Goal: Purchase product/service

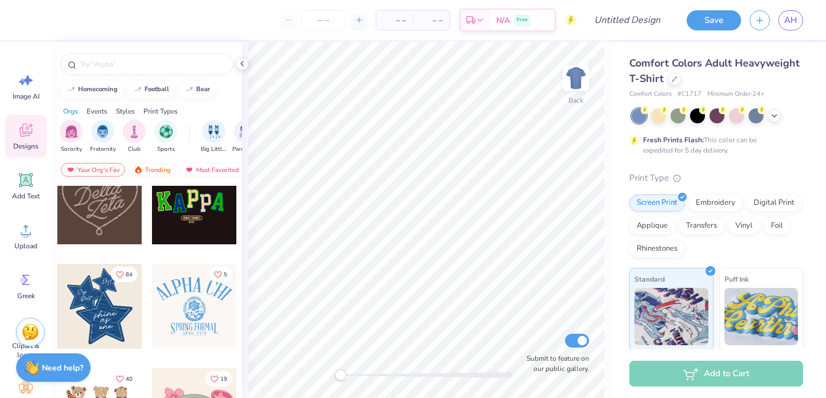
scroll to position [348, 0]
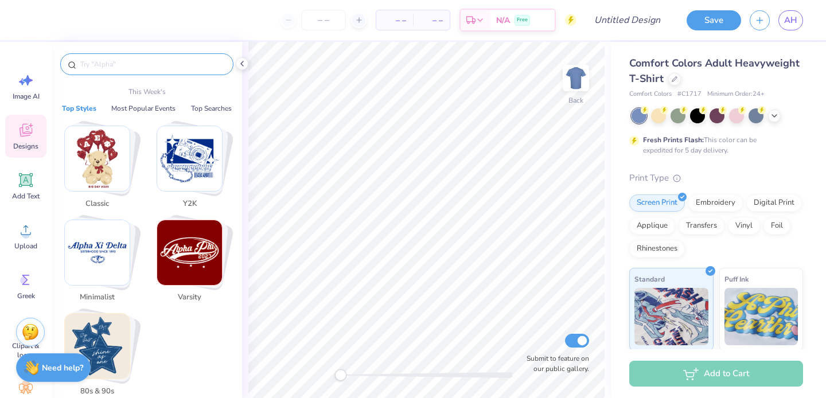
click at [129, 63] on input "text" at bounding box center [152, 64] width 147 height 11
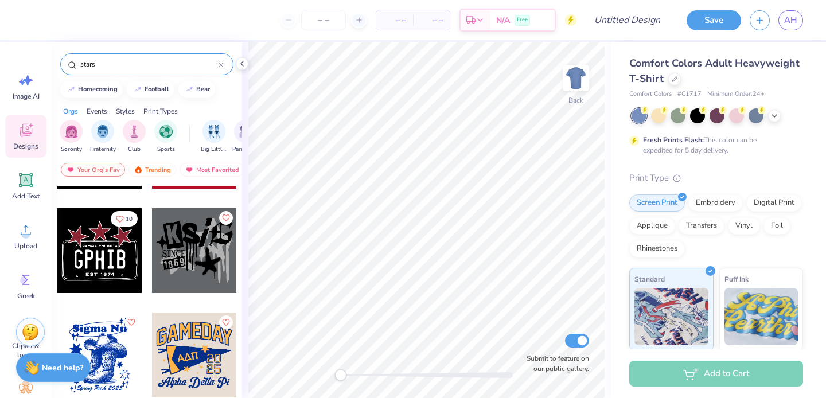
scroll to position [710, 0]
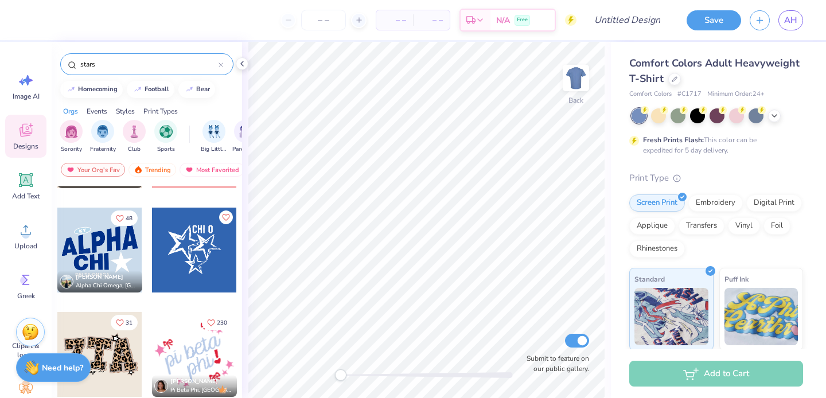
type input "stars"
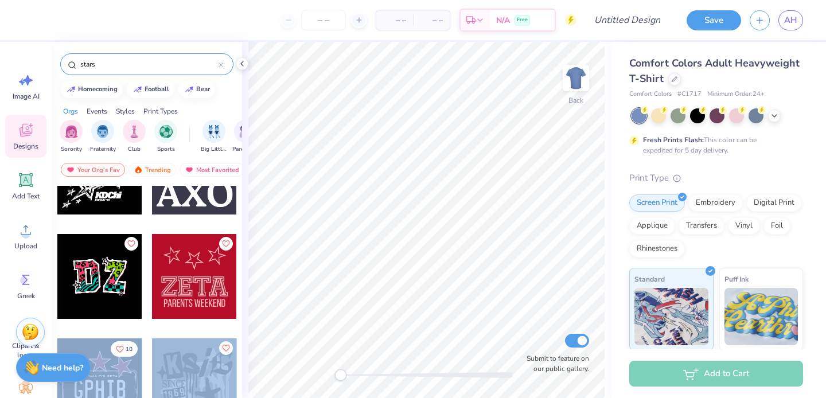
scroll to position [512, 0]
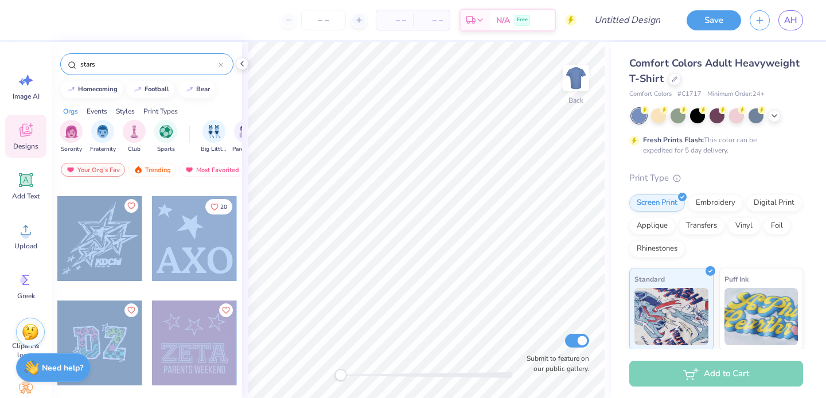
drag, startPoint x: 106, startPoint y: 262, endPoint x: 146, endPoint y: 331, distance: 80.0
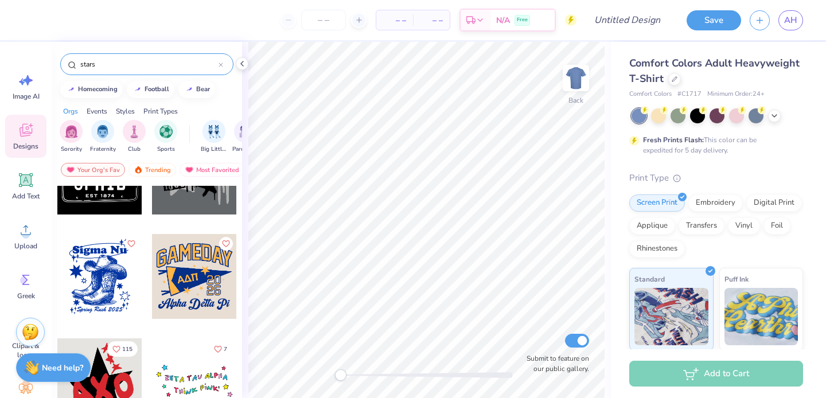
scroll to position [761, 0]
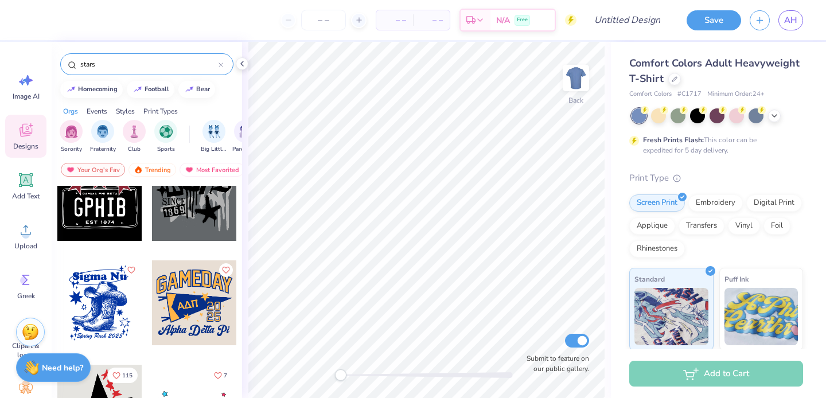
click at [103, 223] on div at bounding box center [99, 198] width 85 height 85
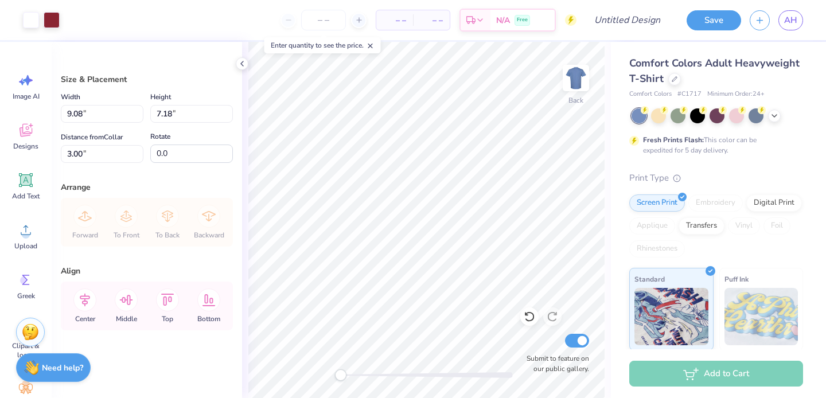
type input "9.08"
type input "7.18"
click at [618, 152] on div "Comfort Colors Adult Heavyweight T-Shirt Comfort Colors # C1717 Minimum Order: …" at bounding box center [718, 284] width 215 height 485
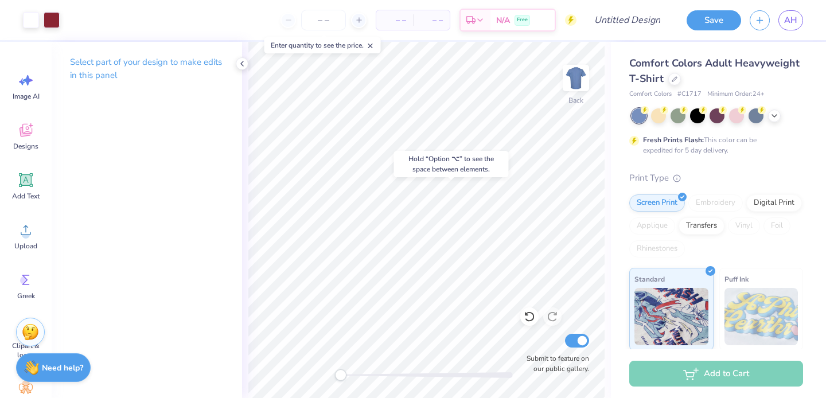
click at [434, 166] on body "Art colors – – Per Item – – Total Est. Delivery N/A Free Design Title Save AH I…" at bounding box center [413, 199] width 826 height 398
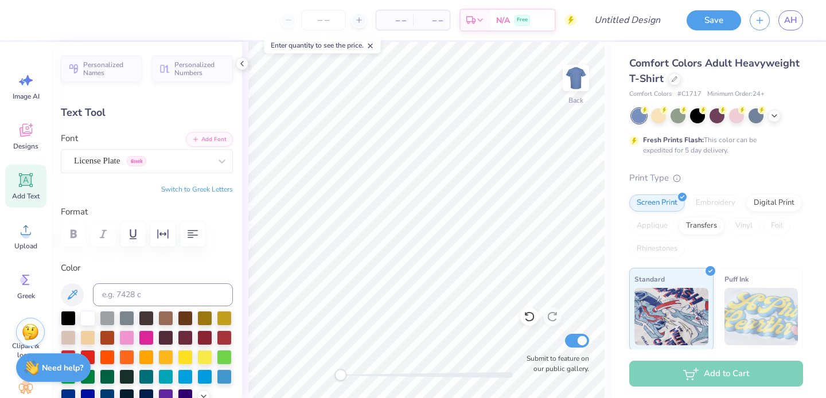
click at [228, 120] on div "Personalized Names Personalized Numbers Text Tool Add Font Font License Plate G…" at bounding box center [147, 220] width 190 height 356
